Goal: Entertainment & Leisure: Consume media (video, audio)

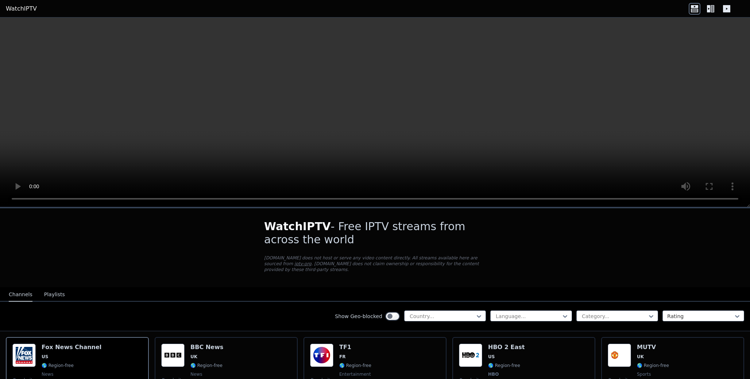
click at [713, 11] on icon at bounding box center [713, 8] width 4 height 7
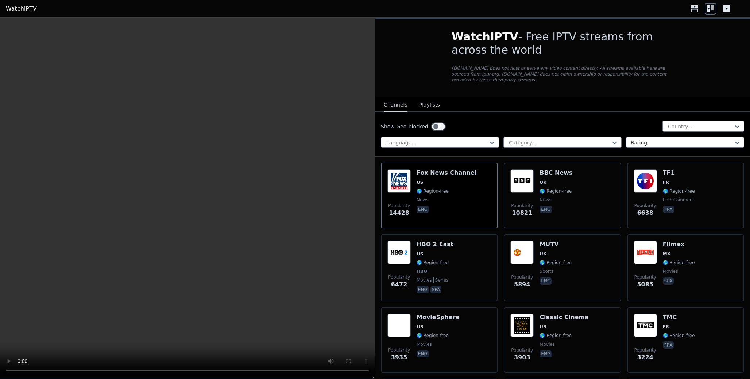
click at [728, 9] on icon at bounding box center [726, 8] width 7 height 7
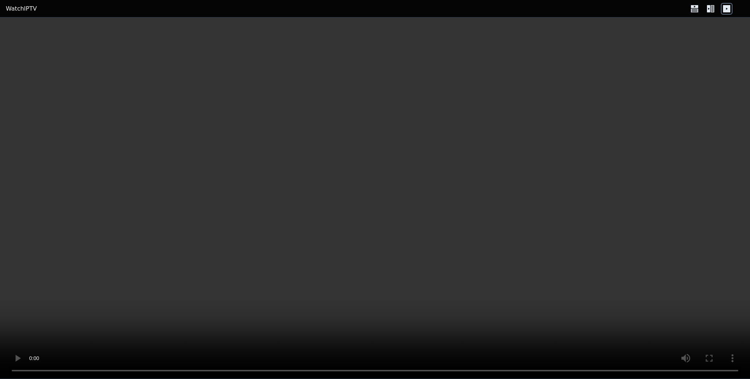
click at [712, 12] on icon at bounding box center [711, 9] width 12 height 12
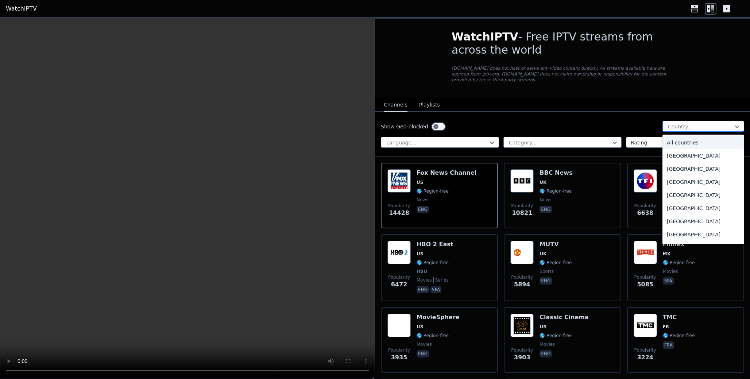
click at [681, 126] on div at bounding box center [700, 126] width 66 height 7
click at [686, 166] on div "[GEOGRAPHIC_DATA]" at bounding box center [703, 168] width 82 height 13
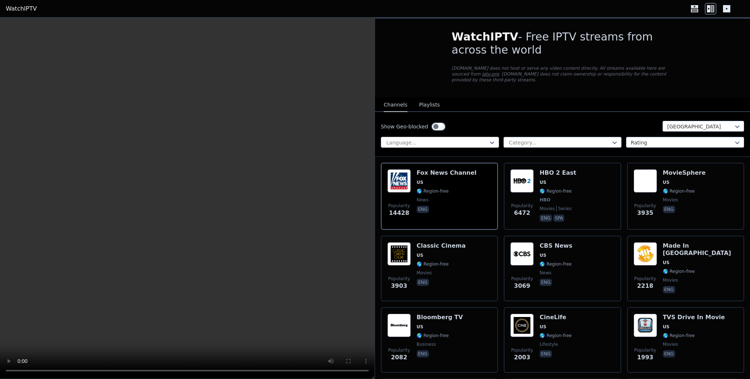
click at [457, 139] on div "Language..." at bounding box center [440, 142] width 118 height 11
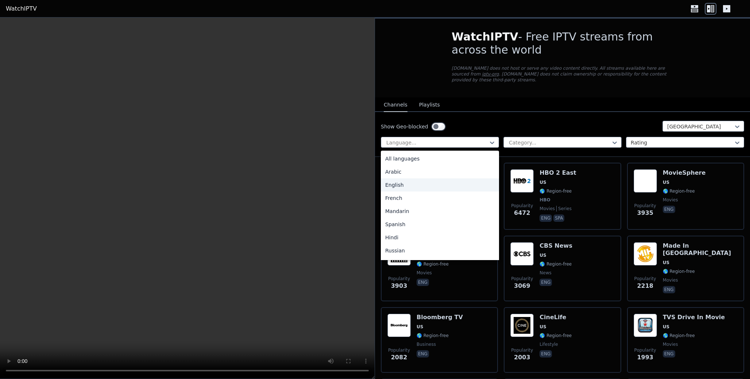
click at [430, 183] on div "English" at bounding box center [440, 184] width 118 height 13
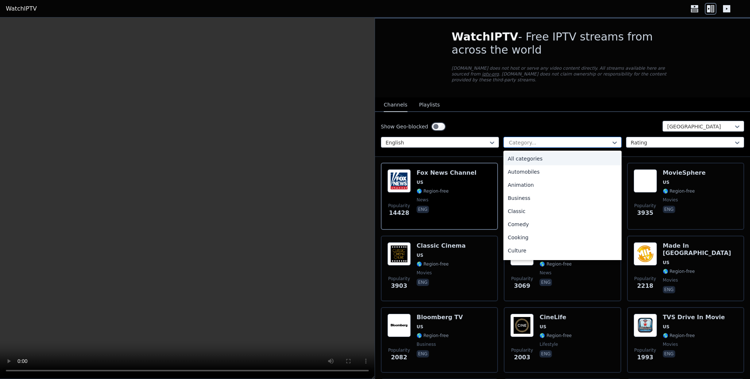
click at [535, 139] on div "Category..." at bounding box center [562, 142] width 118 height 11
click at [533, 223] on div "Sports" at bounding box center [562, 225] width 118 height 13
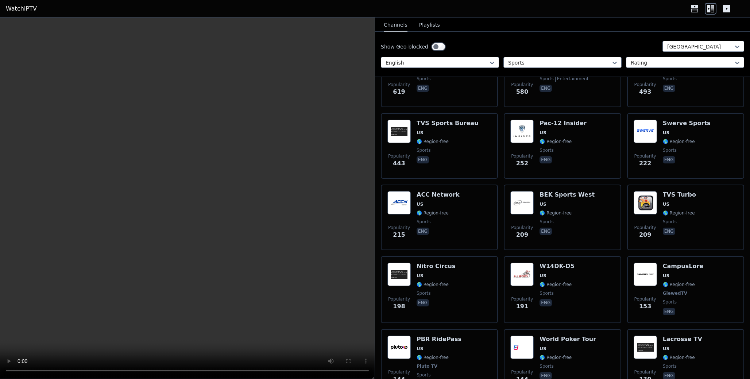
scroll to position [268, 0]
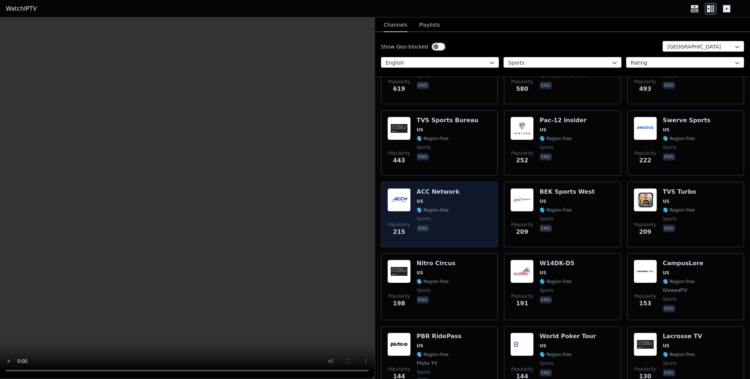
click at [467, 222] on div "Popularity 215 ACC Network US 🌎 Region-free sports eng" at bounding box center [439, 214] width 104 height 53
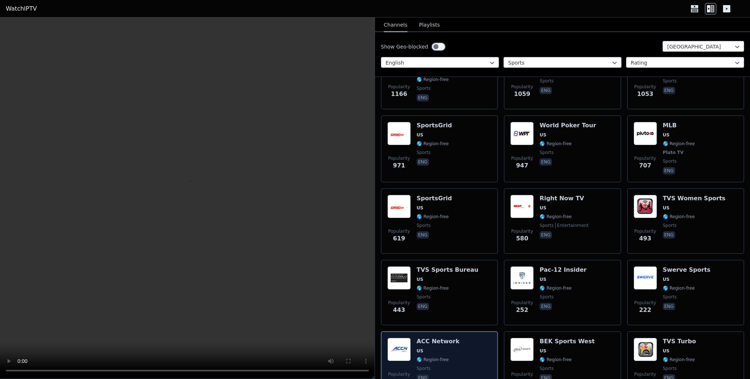
scroll to position [0, 0]
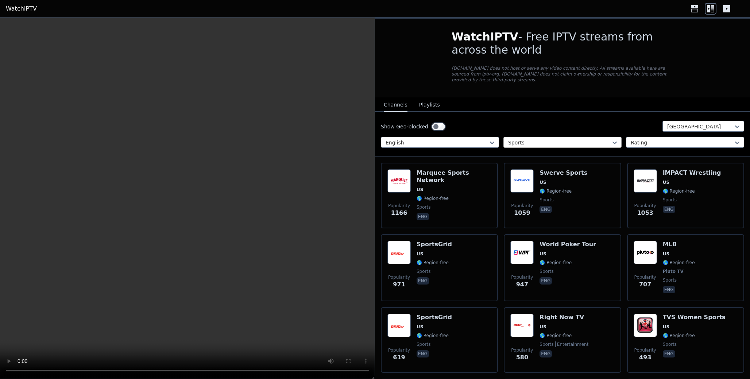
click at [532, 143] on div at bounding box center [559, 142] width 103 height 7
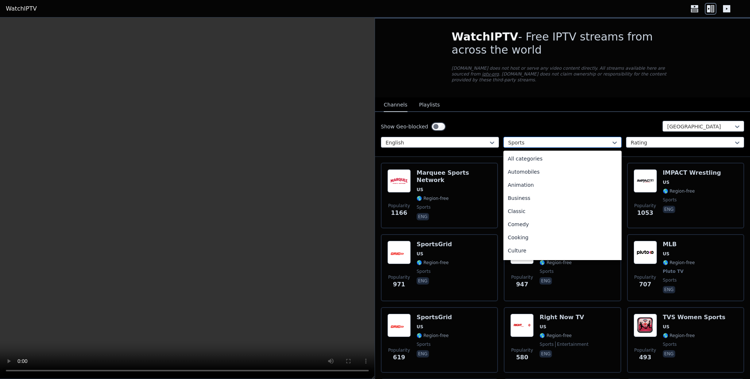
scroll to position [225, 0]
click at [428, 105] on button "Playlists" at bounding box center [429, 105] width 21 height 14
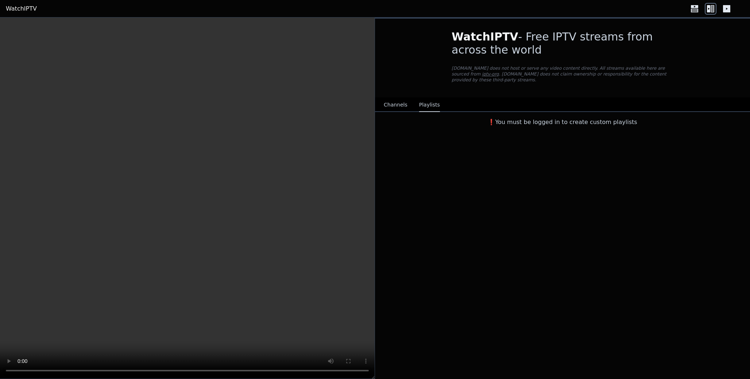
click at [394, 102] on button "Channels" at bounding box center [396, 105] width 24 height 14
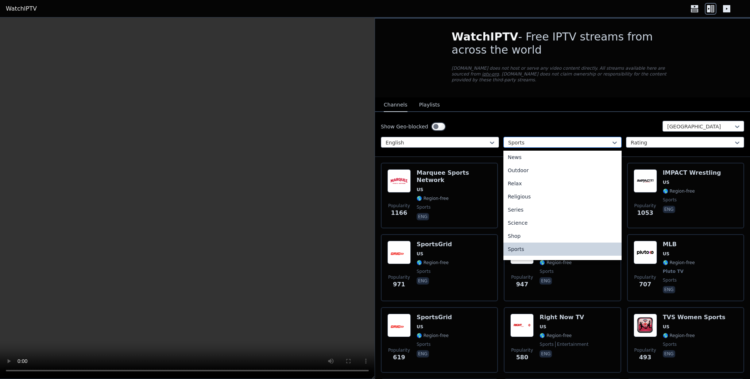
click at [544, 139] on div at bounding box center [559, 142] width 103 height 7
click at [540, 161] on div "All categories" at bounding box center [562, 158] width 118 height 13
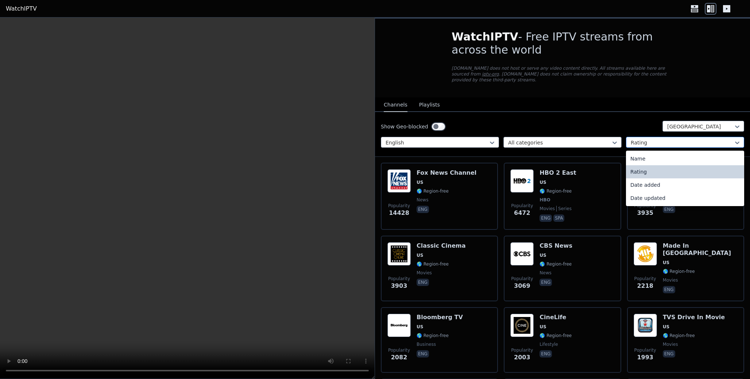
click at [680, 140] on div at bounding box center [682, 142] width 103 height 7
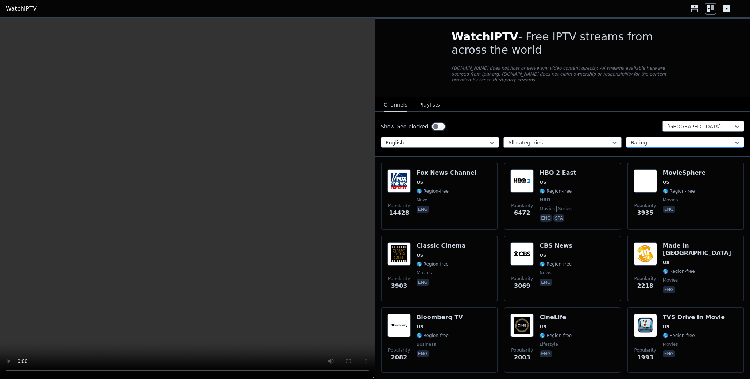
click at [680, 140] on div at bounding box center [682, 142] width 103 height 7
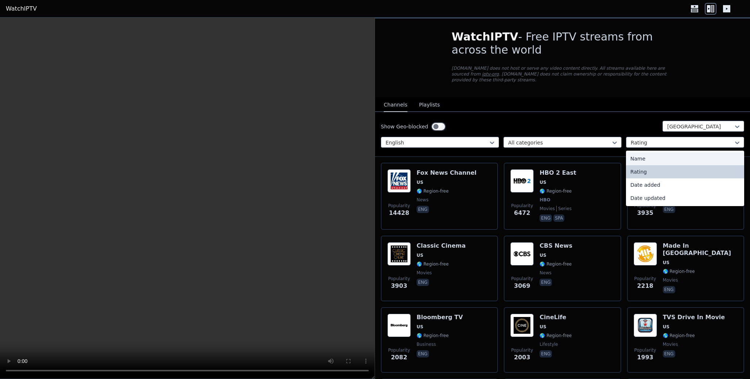
click at [668, 160] on div "Name" at bounding box center [685, 158] width 118 height 13
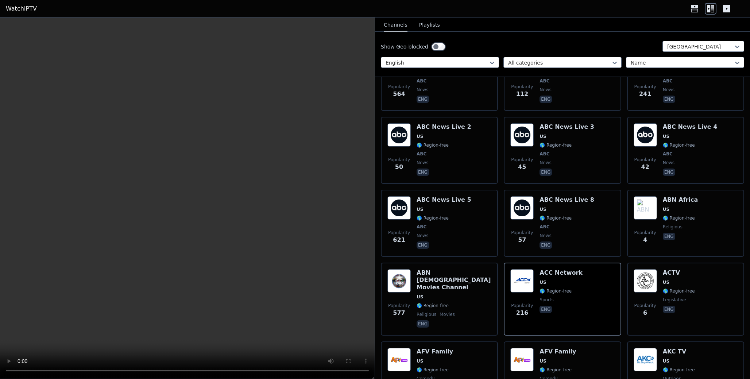
scroll to position [643, 0]
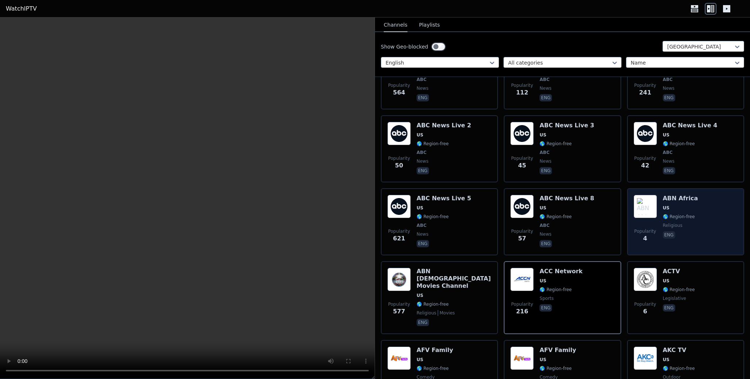
click at [685, 243] on div "Popularity 4 ABN [GEOGRAPHIC_DATA] [GEOGRAPHIC_DATA] 🌎 Region-free religious eng" at bounding box center [685, 221] width 117 height 67
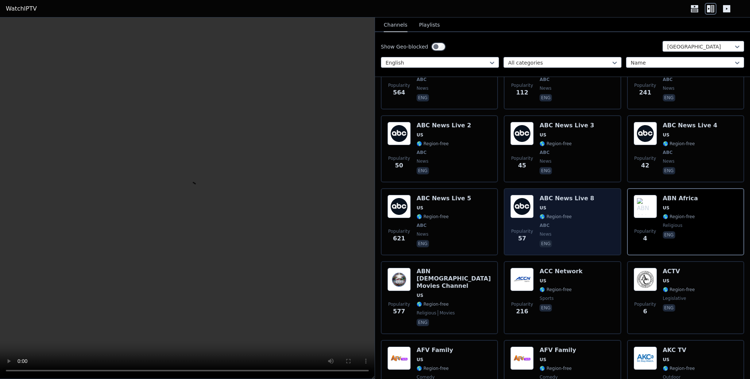
click at [589, 237] on div "Popularity 57 ABC News Live 8 US 🌎 Region-free ABC news eng" at bounding box center [562, 222] width 104 height 54
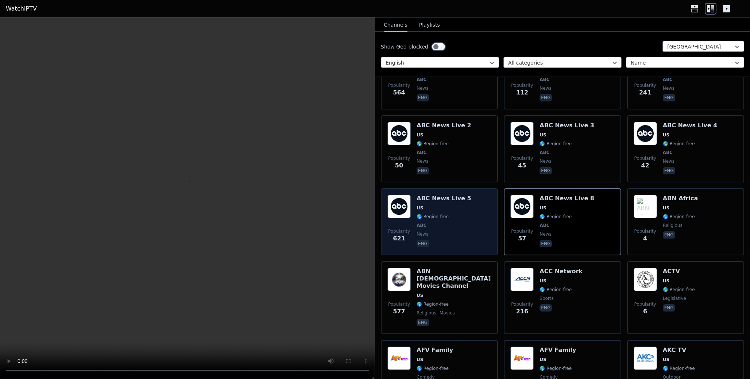
click at [468, 228] on div "Popularity 621 ABC News Live 5 US 🌎 Region-free ABC news eng" at bounding box center [439, 222] width 104 height 54
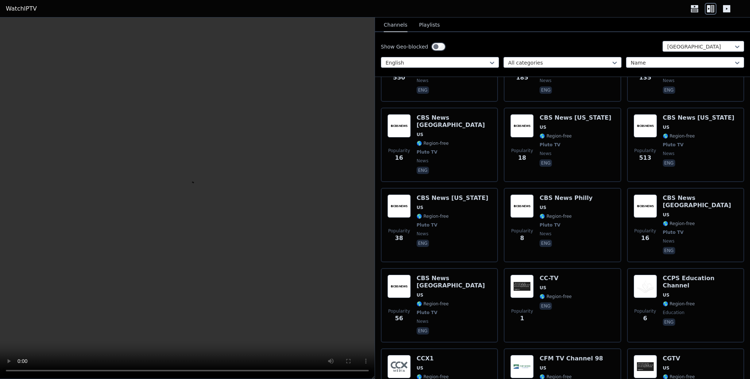
scroll to position [5903, 0]
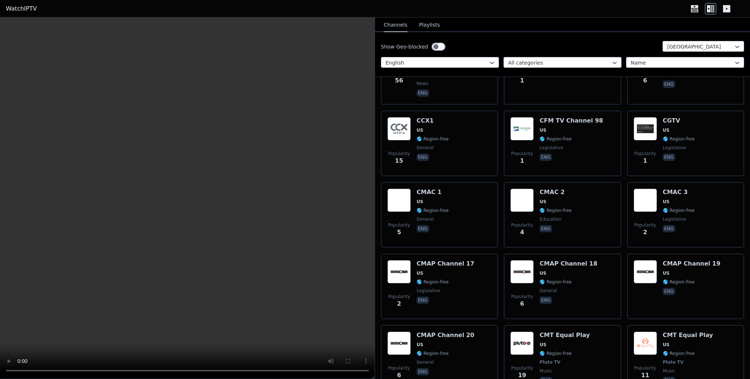
click at [485, 46] on div "Show Geo-blocked [GEOGRAPHIC_DATA]" at bounding box center [562, 47] width 363 height 12
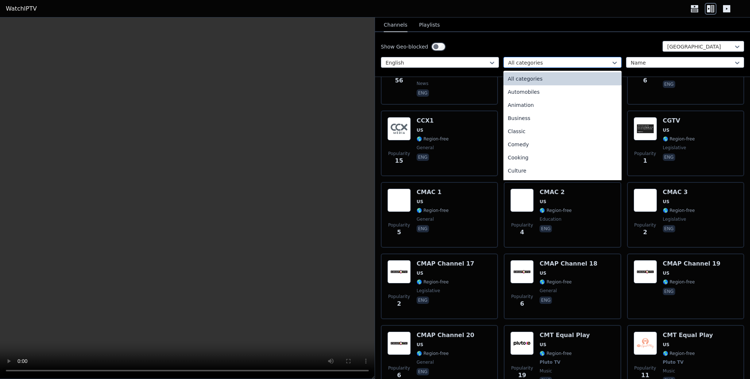
click at [540, 65] on div at bounding box center [559, 62] width 103 height 7
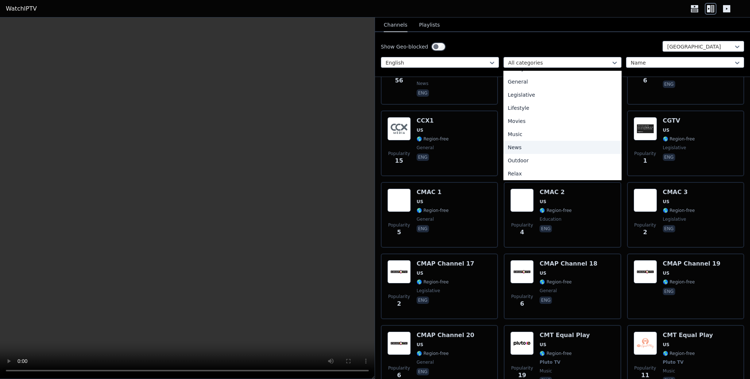
click at [526, 150] on div "News" at bounding box center [562, 147] width 118 height 13
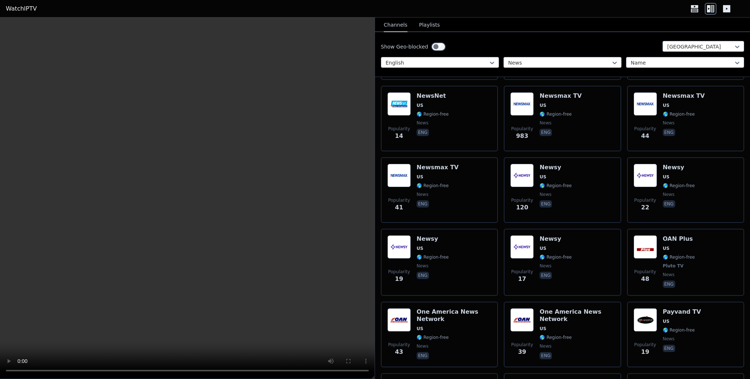
scroll to position [2054, 0]
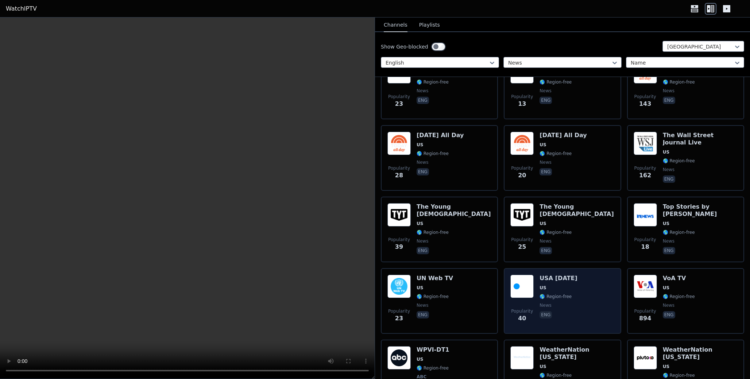
click at [598, 275] on div "Popularity 40 USA [DATE] [GEOGRAPHIC_DATA] 🌎 Region-free news eng" at bounding box center [562, 301] width 104 height 53
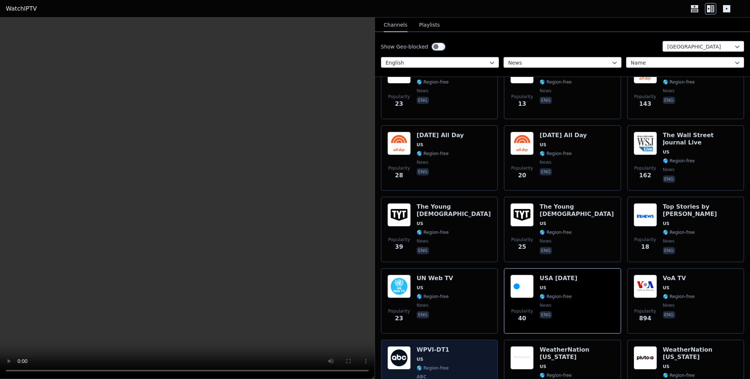
click at [456, 346] on div "Popularity 860 WPVI-DT1 US 🌎 Region-free ABC news eng" at bounding box center [439, 376] width 104 height 61
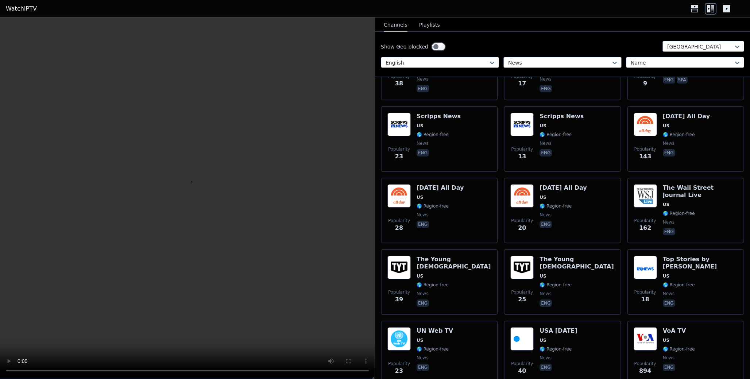
scroll to position [1991, 0]
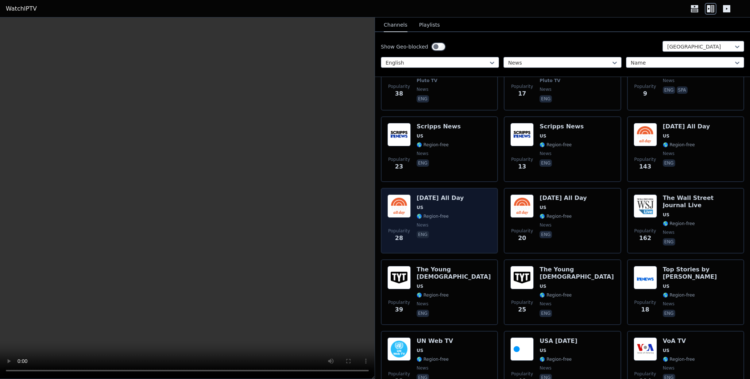
click at [473, 194] on div "Popularity 28 [DATE] All Day US 🌎 Region-free news eng" at bounding box center [439, 220] width 104 height 53
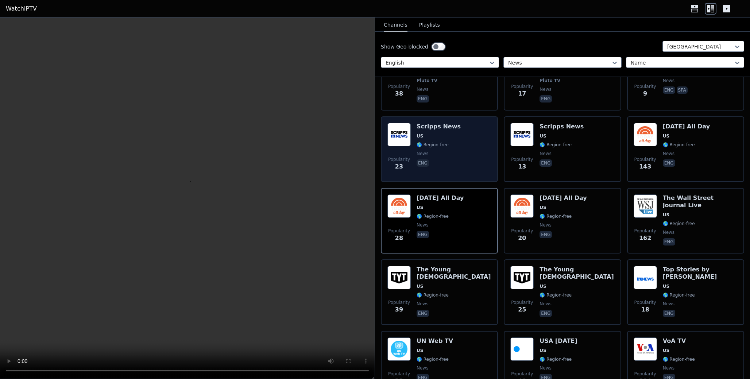
click at [465, 123] on div "Popularity 23 Scripps News US 🌎 Region-free news eng" at bounding box center [439, 149] width 104 height 53
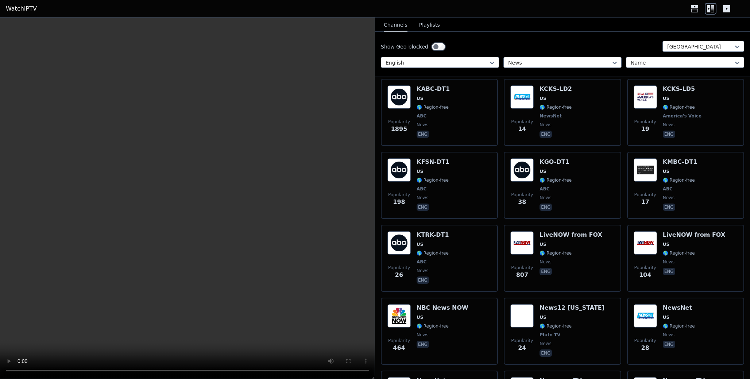
scroll to position [1352, 0]
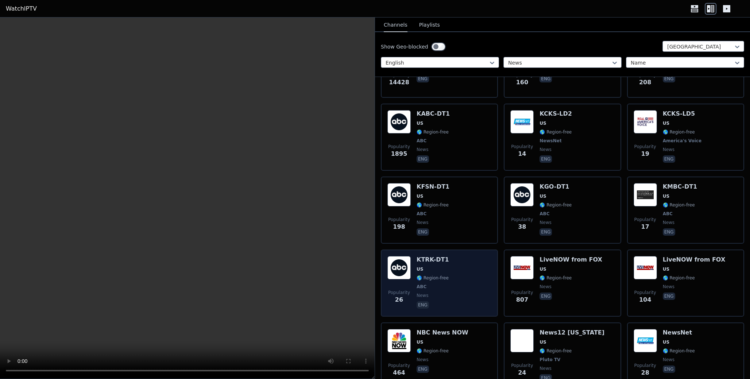
click at [486, 256] on div "Popularity 26 KTRK-DT1 US 🌎 Region-free ABC news eng" at bounding box center [439, 283] width 104 height 54
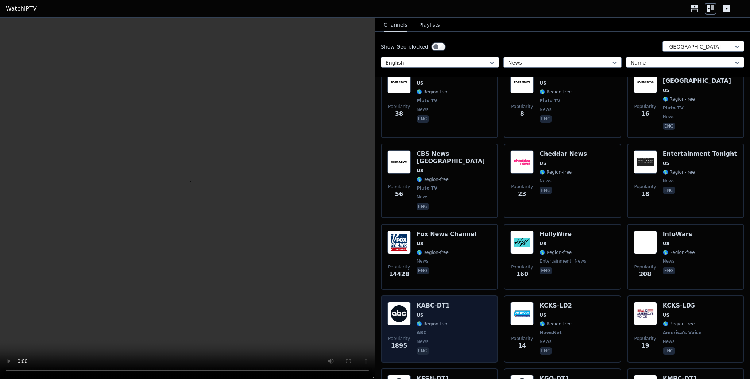
scroll to position [1158, 0]
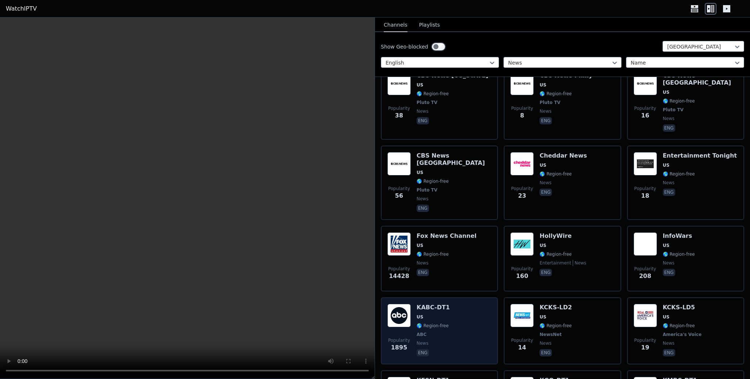
click at [443, 332] on span "ABC" at bounding box center [433, 335] width 33 height 6
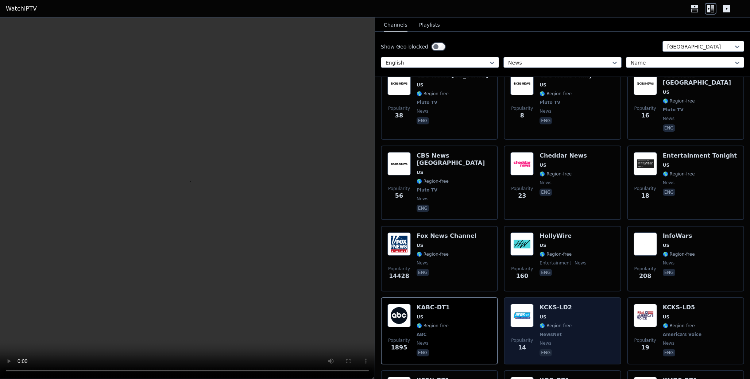
click at [581, 304] on div "Popularity 14 KCKS-LD2 US 🌎 Region-free NewsNet news eng" at bounding box center [562, 331] width 104 height 54
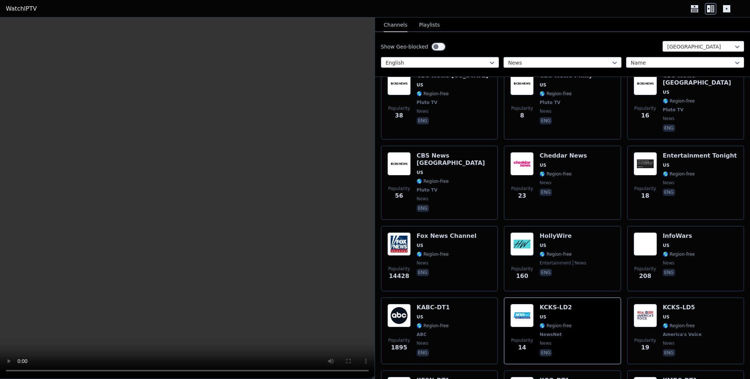
click at [291, 281] on video at bounding box center [187, 199] width 375 height 362
click at [659, 61] on div at bounding box center [682, 62] width 103 height 7
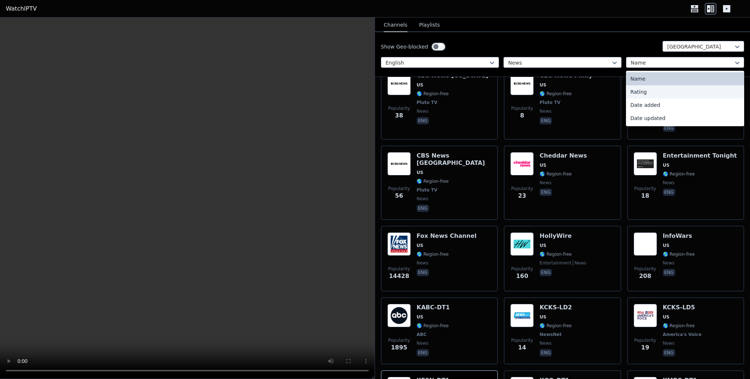
click at [644, 90] on div "Rating" at bounding box center [685, 91] width 118 height 13
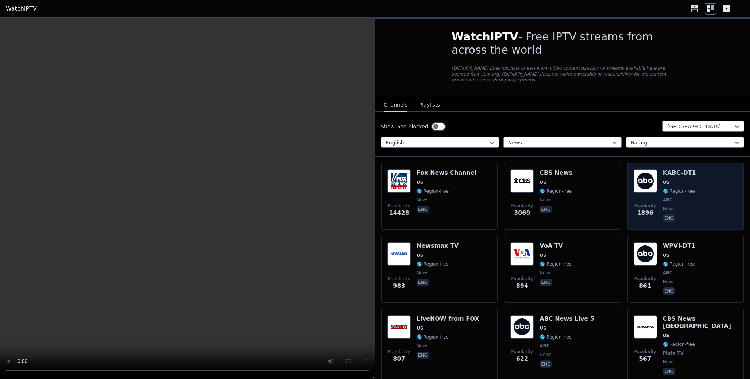
click at [710, 210] on div "Popularity 1896 KABC-DT1 US 🌎 Region-free ABC news eng" at bounding box center [686, 196] width 104 height 54
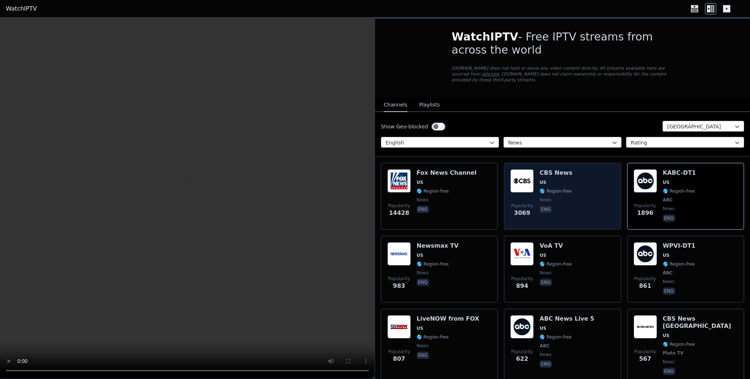
click at [592, 208] on div "Popularity 3069 CBS News US 🌎 Region-free news eng" at bounding box center [562, 196] width 104 height 54
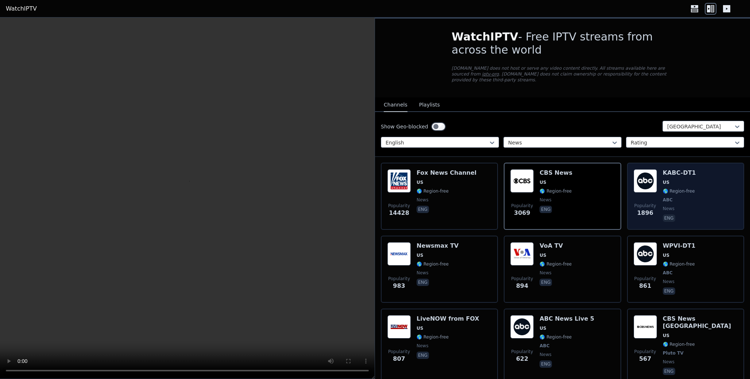
click at [714, 219] on div "Popularity 1896 KABC-DT1 US 🌎 Region-free ABC news eng" at bounding box center [686, 196] width 104 height 54
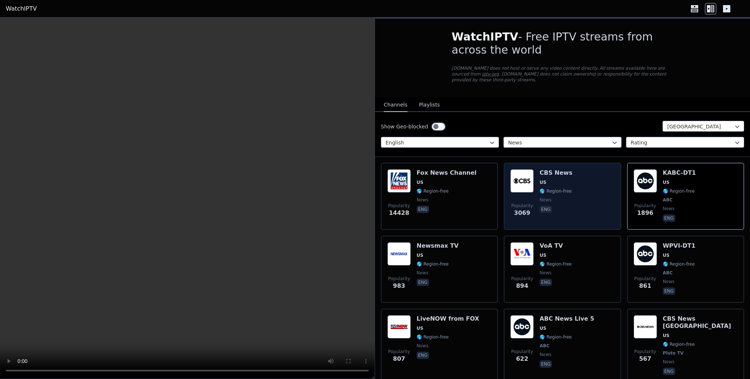
click at [586, 211] on div "Popularity 3069 CBS News US 🌎 Region-free news eng" at bounding box center [562, 196] width 104 height 54
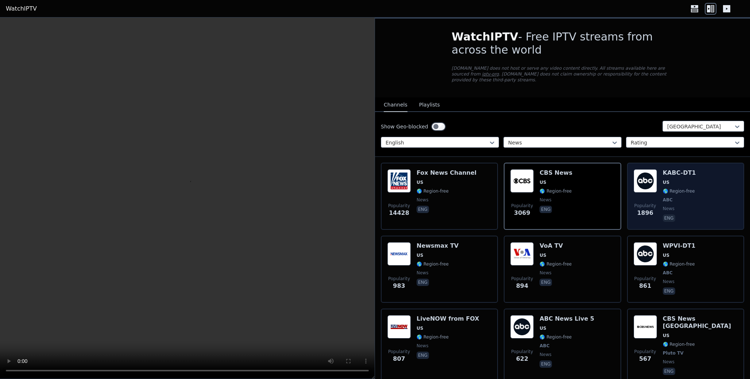
click at [716, 214] on div "Popularity 1896 KABC-DT1 US 🌎 Region-free ABC news eng" at bounding box center [686, 196] width 104 height 54
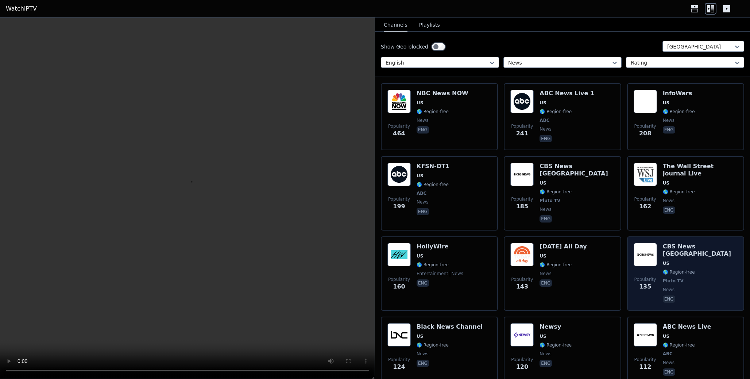
scroll to position [341, 0]
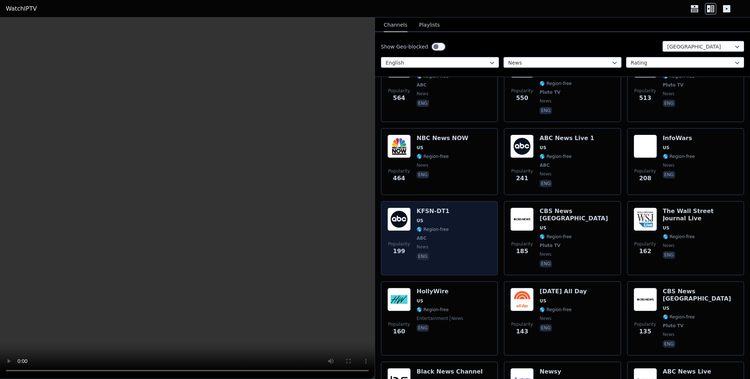
click at [453, 235] on div "Popularity 199 KFSN-DT1 US 🌎 Region-free ABC news eng" at bounding box center [439, 238] width 104 height 61
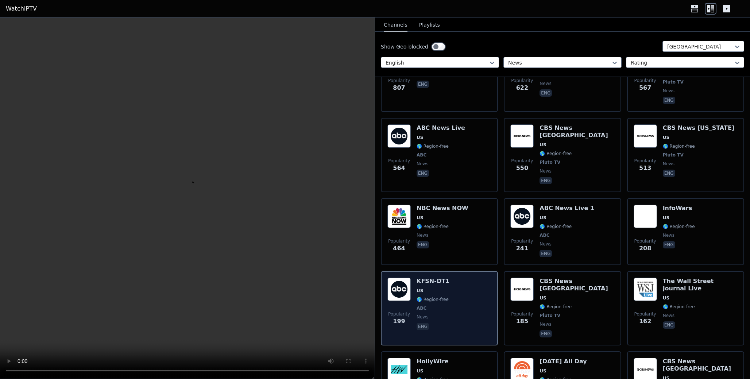
scroll to position [212, 0]
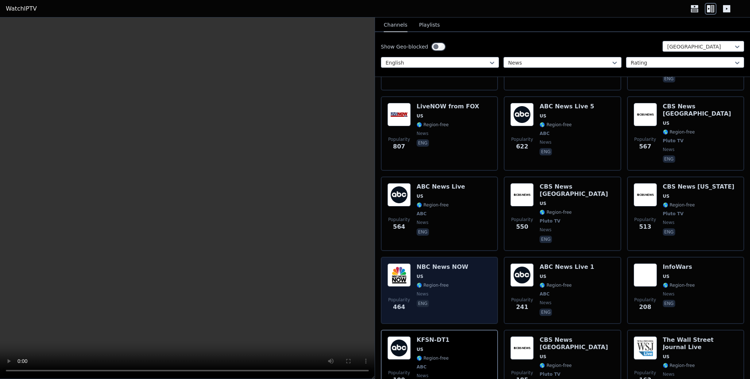
click at [467, 269] on div "Popularity 464 NBC News NOW US 🌎 Region-free news eng" at bounding box center [439, 290] width 104 height 54
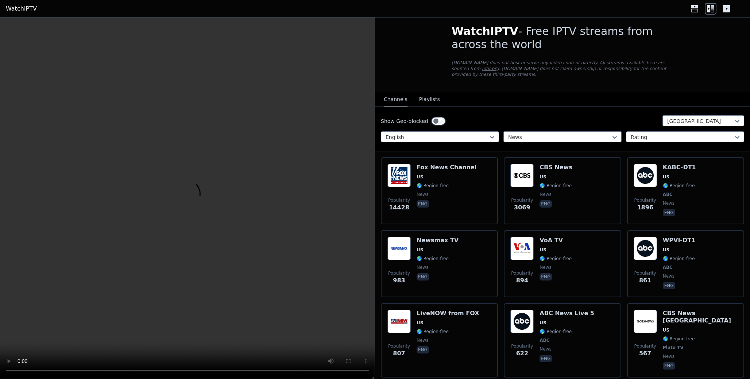
scroll to position [0, 0]
